Goal: Transaction & Acquisition: Purchase product/service

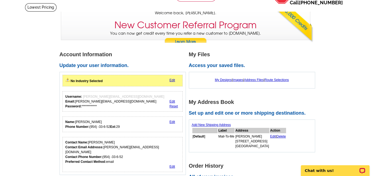
scroll to position [43, 0]
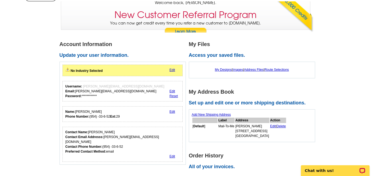
click at [171, 70] on link "Edit" at bounding box center [172, 70] width 6 height 4
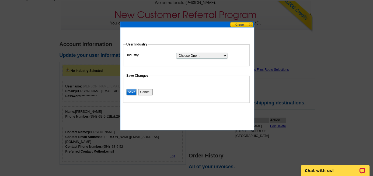
click at [184, 55] on select "Choose One ... Residential Real Estate Accounting Agriculture Architecture Arts…" at bounding box center [201, 56] width 51 height 6
select select "19"
click at [176, 53] on select "Choose One ... Residential Real Estate Accounting Agriculture Architecture Arts…" at bounding box center [201, 56] width 51 height 6
click at [131, 92] on input "Save" at bounding box center [131, 92] width 10 height 6
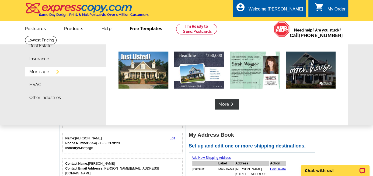
click at [34, 72] on link "Mortgage" at bounding box center [39, 72] width 20 height 4
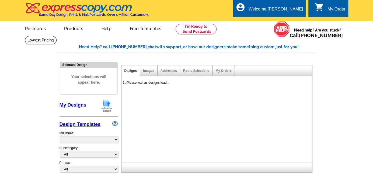
select select "774"
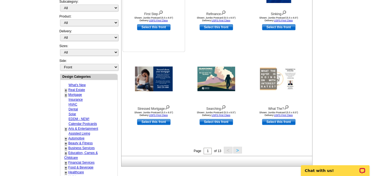
scroll to position [151, 0]
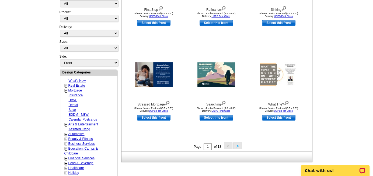
click at [237, 146] on button ">" at bounding box center [237, 146] width 9 height 7
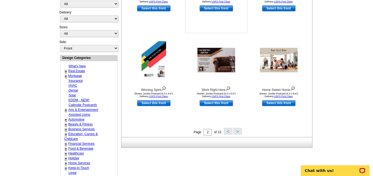
scroll to position [166, 0]
click at [293, 88] on img at bounding box center [292, 88] width 5 height 6
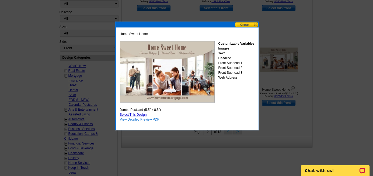
click at [151, 120] on link "View Detailed Preview PDF" at bounding box center [140, 120] width 40 height 4
click at [139, 113] on link "Select This Design" at bounding box center [133, 115] width 27 height 4
select select "2"
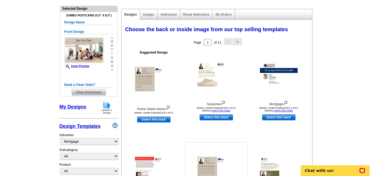
scroll to position [43, 0]
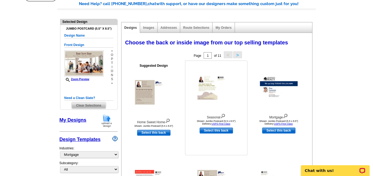
click at [201, 92] on img at bounding box center [216, 87] width 38 height 25
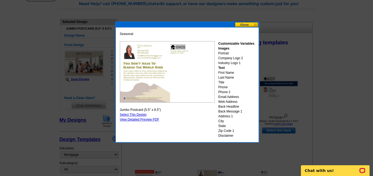
click at [137, 114] on link "Select This Design" at bounding box center [133, 115] width 27 height 4
select select "front"
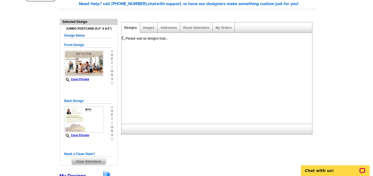
scroll to position [0, 0]
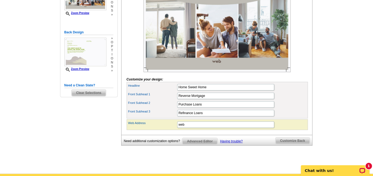
scroll to position [108, 0]
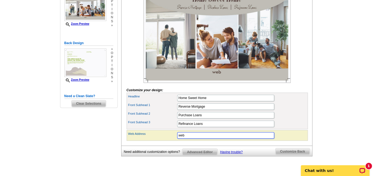
click at [190, 139] on input "web" at bounding box center [225, 135] width 97 height 6
type input "www.monicabochoa.com"
click at [339, 120] on main "Need Help? call 800-260-5887, chat with support, or have our designers make som…" at bounding box center [186, 56] width 373 height 256
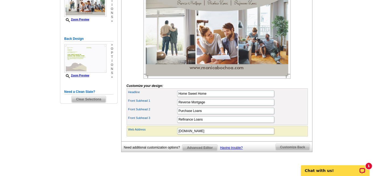
scroll to position [129, 0]
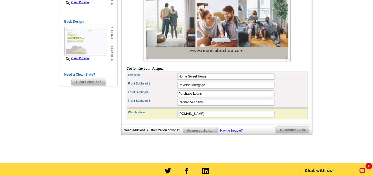
click at [302, 133] on span "Customize Back" at bounding box center [293, 130] width 34 height 6
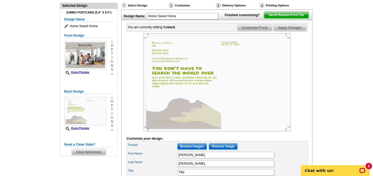
scroll to position [0, 0]
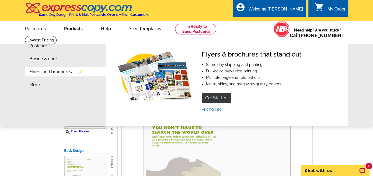
click at [44, 73] on link "Flyers and brochures" at bounding box center [50, 72] width 43 height 4
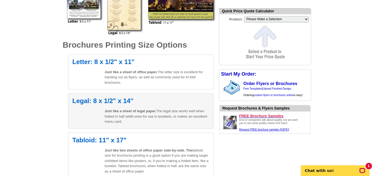
scroll to position [151, 0]
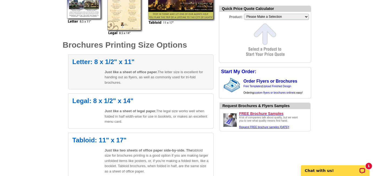
click at [136, 71] on span "Just like a sheet of office paper." at bounding box center [131, 72] width 53 height 4
select select "6"
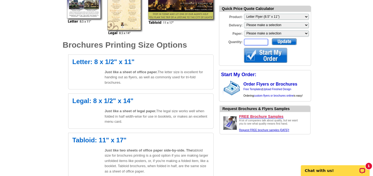
click at [264, 40] on input "Quantity:" at bounding box center [256, 42] width 24 height 6
type input "50"
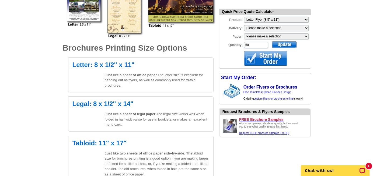
scroll to position [129, 0]
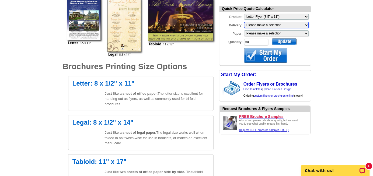
click at [295, 23] on select "Please make a selection Print + Address+USPS First Class Print-Only+Shipped To …" at bounding box center [276, 25] width 65 height 6
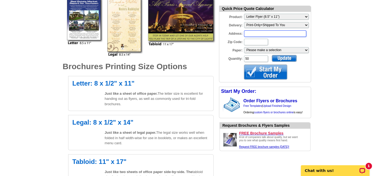
click at [266, 32] on input "Address:" at bounding box center [275, 33] width 62 height 6
type input "8720 NW 46th Court"
type input "33351"
click at [291, 60] on div at bounding box center [284, 58] width 25 height 7
click at [277, 73] on div at bounding box center [265, 72] width 43 height 15
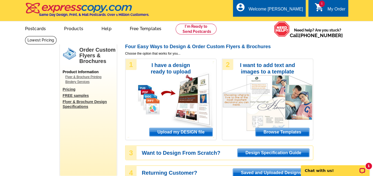
click at [182, 133] on span "Upload my DESIGN file" at bounding box center [181, 132] width 63 height 8
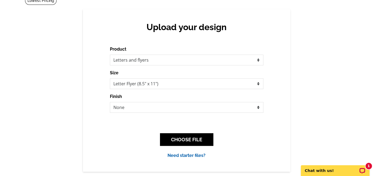
scroll to position [43, 0]
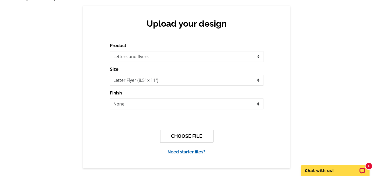
click at [183, 133] on button "CHOOSE FILE" at bounding box center [186, 136] width 53 height 13
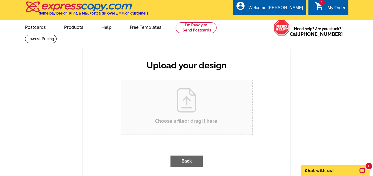
scroll to position [0, 0]
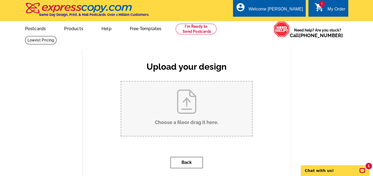
click at [182, 160] on button "Back" at bounding box center [187, 162] width 32 height 11
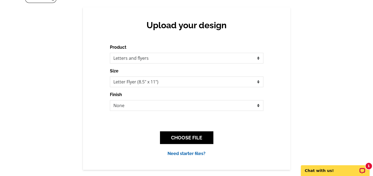
scroll to position [43, 0]
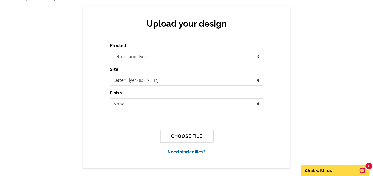
click at [184, 134] on button "CHOOSE FILE" at bounding box center [186, 136] width 53 height 13
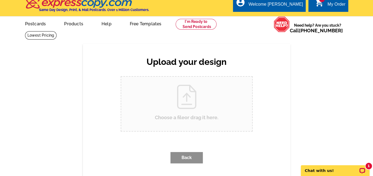
scroll to position [0, 0]
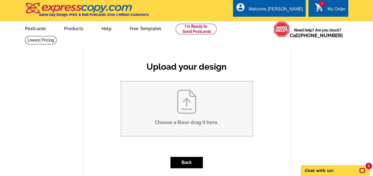
click at [182, 114] on input "Choose a file or drag it here ." at bounding box center [186, 109] width 131 height 54
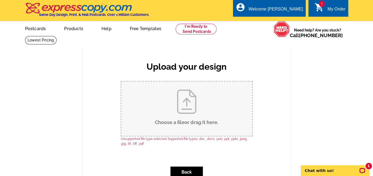
click at [193, 104] on input "Choose a file or drag it here ." at bounding box center [186, 109] width 131 height 54
type input "C:\fakepath\BrochurePNG.png"
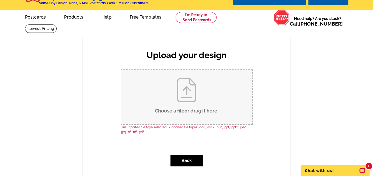
scroll to position [22, 0]
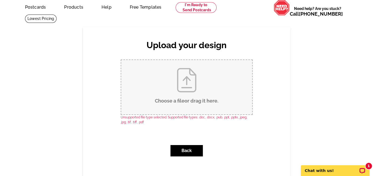
click at [189, 90] on input "Choose a file or drag it here ." at bounding box center [186, 87] width 131 height 54
click at [188, 89] on input "Choose a file or drag it here ." at bounding box center [186, 87] width 131 height 54
type input "C:\fakepath\brochure JPG.jpg"
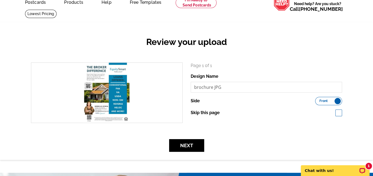
scroll to position [43, 0]
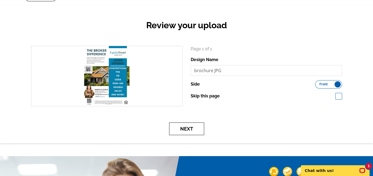
click at [185, 126] on button "Next" at bounding box center [186, 129] width 35 height 13
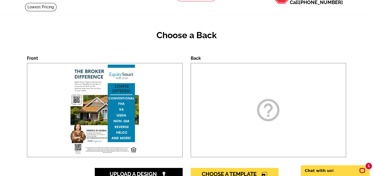
scroll to position [65, 0]
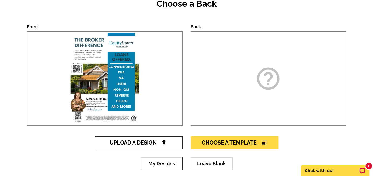
click at [126, 142] on span "Upload A Design" at bounding box center [139, 143] width 58 height 6
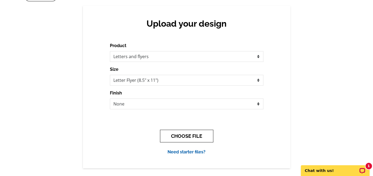
click at [173, 136] on button "CHOOSE FILE" at bounding box center [186, 136] width 53 height 13
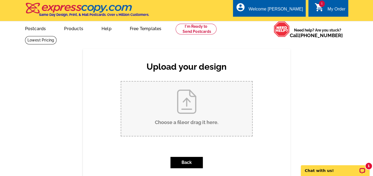
click at [177, 100] on input "Choose a file or drag it here ." at bounding box center [186, 109] width 131 height 54
type input "C:\fakepath\brochure back JPG.jpg"
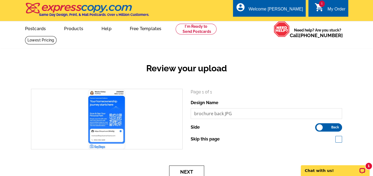
click at [199, 169] on button "Next" at bounding box center [186, 172] width 35 height 13
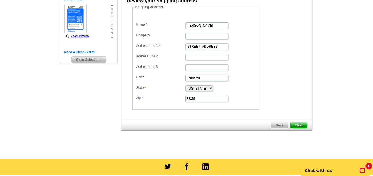
scroll to position [151, 0]
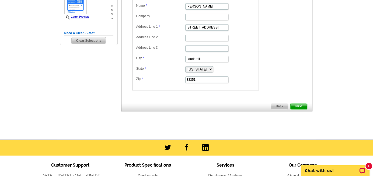
click at [304, 105] on span "Next" at bounding box center [299, 106] width 16 height 6
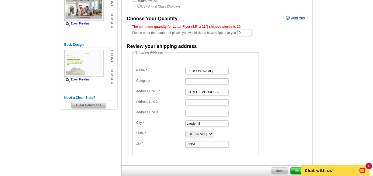
scroll to position [22, 0]
